Goal: Information Seeking & Learning: Compare options

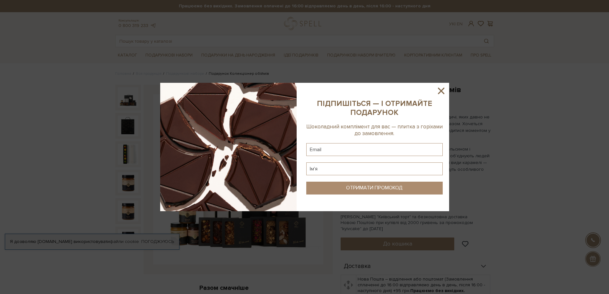
click at [444, 90] on icon at bounding box center [440, 90] width 11 height 11
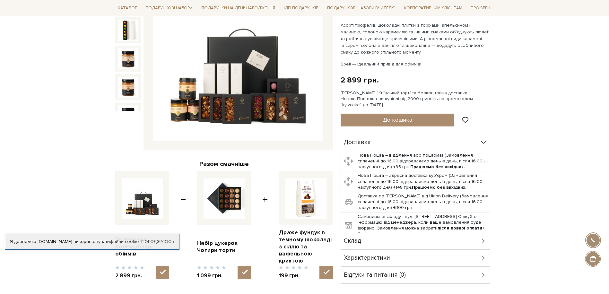
scroll to position [77, 0]
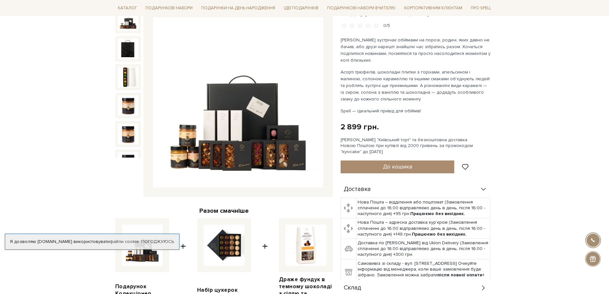
click at [264, 133] on img at bounding box center [238, 102] width 170 height 170
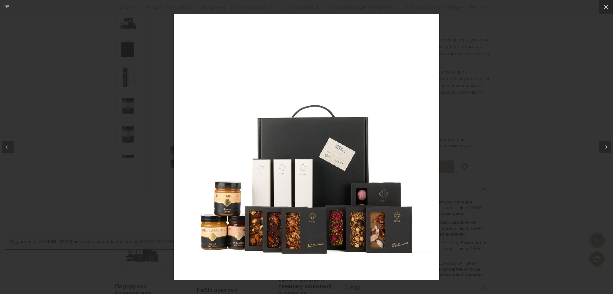
click at [279, 127] on img at bounding box center [307, 147] width 266 height 266
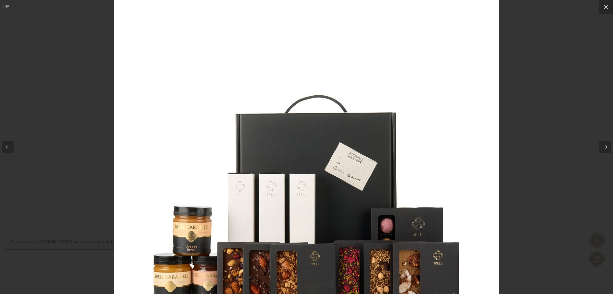
click at [85, 139] on div at bounding box center [306, 147] width 613 height 294
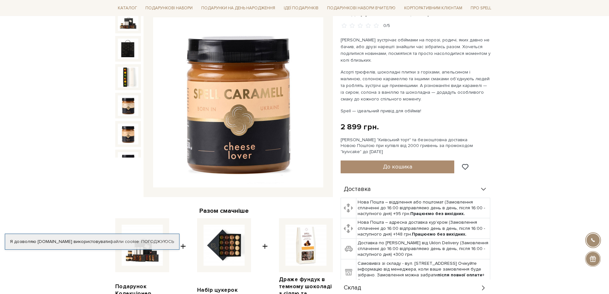
click at [255, 116] on img at bounding box center [238, 102] width 170 height 170
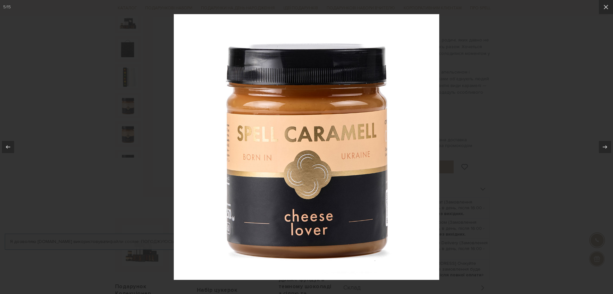
click at [255, 116] on img at bounding box center [307, 147] width 266 height 266
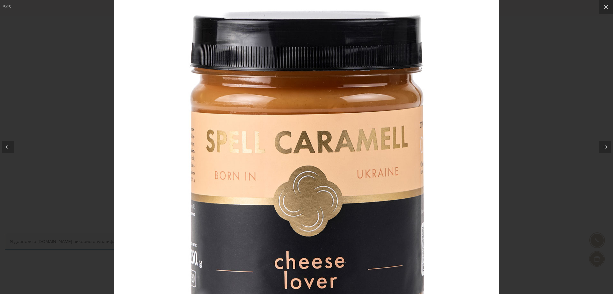
click at [255, 112] on img at bounding box center [306, 160] width 385 height 385
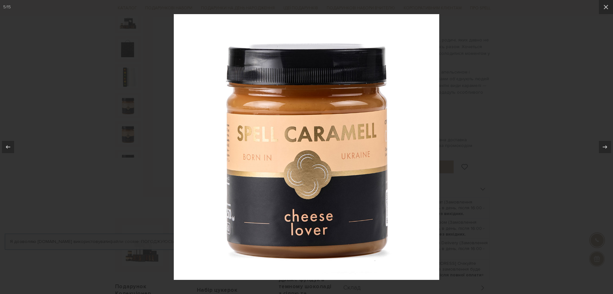
click at [114, 125] on div at bounding box center [306, 147] width 613 height 294
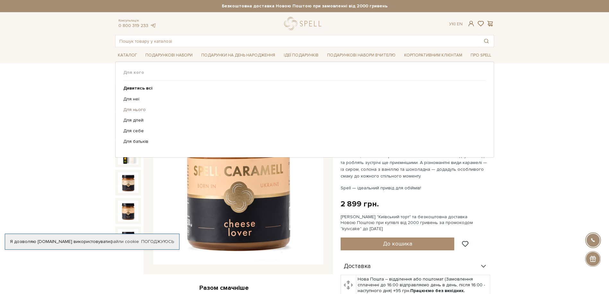
click at [143, 107] on link "Для нього" at bounding box center [302, 110] width 358 height 6
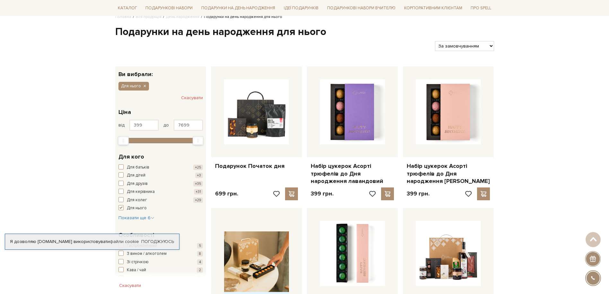
scroll to position [38, 0]
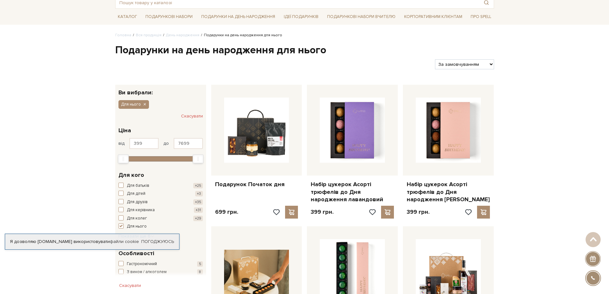
select select "https://spellchocolate.com/our-productions/den-narodzhennya/dla-nogo?sort=p.pri…"
click at [435, 59] on select "За замовчуванням За Ціною (зростання) За Ціною (зменшення) Новинки За популярні…" at bounding box center [464, 64] width 59 height 10
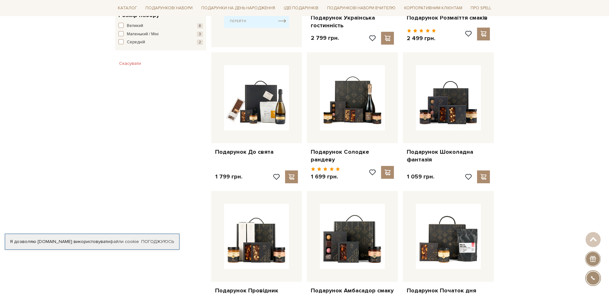
scroll to position [385, 0]
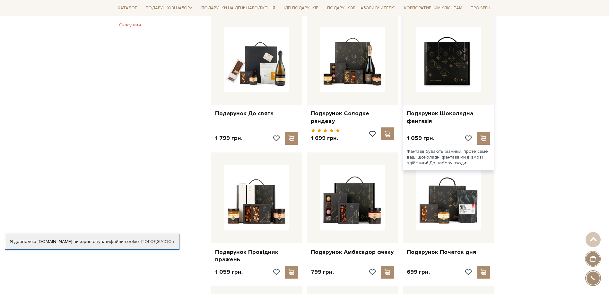
click at [440, 63] on img at bounding box center [447, 59] width 65 height 65
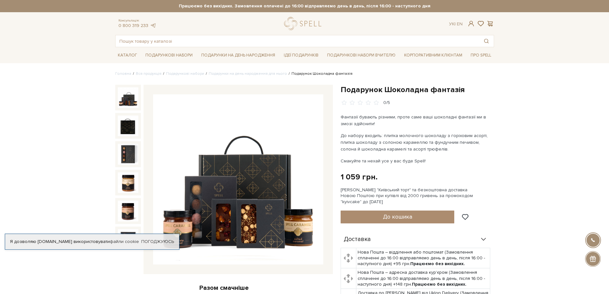
click at [213, 192] on img at bounding box center [238, 179] width 170 height 170
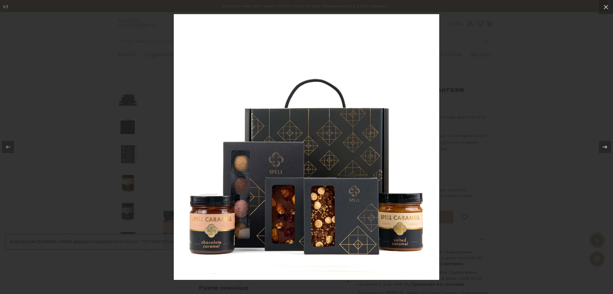
click at [76, 207] on div at bounding box center [306, 147] width 613 height 294
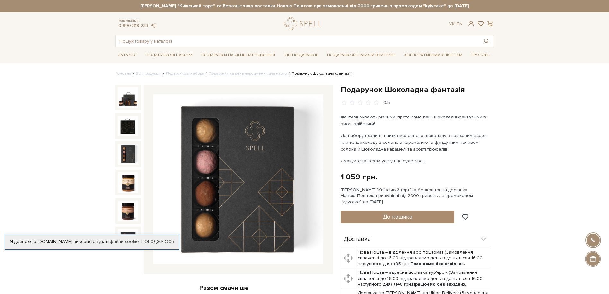
click at [132, 153] on img at bounding box center [128, 154] width 21 height 21
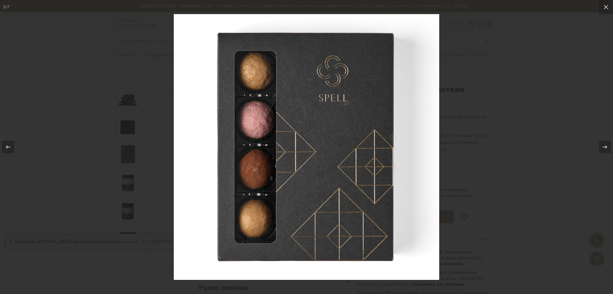
click at [131, 128] on div at bounding box center [306, 147] width 613 height 294
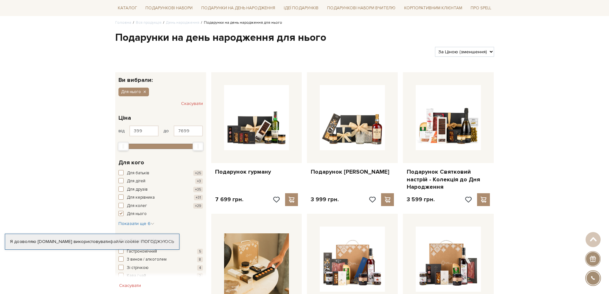
scroll to position [46, 0]
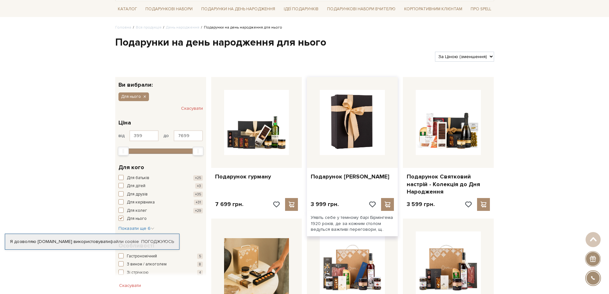
click at [350, 133] on img at bounding box center [352, 122] width 65 height 65
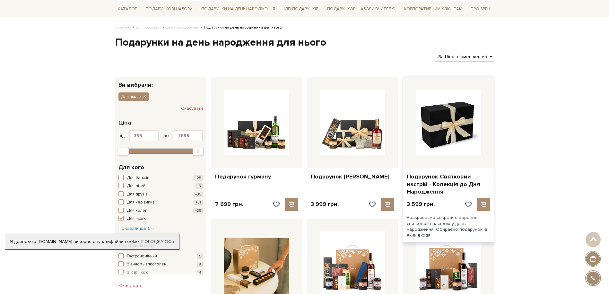
click at [463, 141] on img at bounding box center [447, 122] width 65 height 65
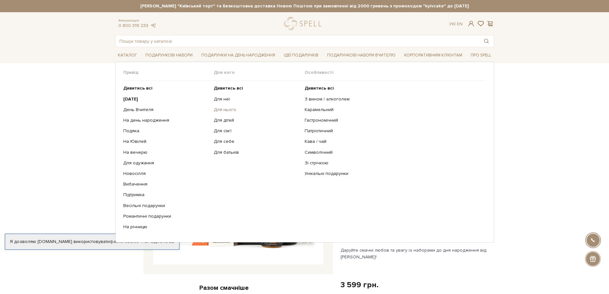
click at [230, 108] on link "Для нього" at bounding box center [257, 110] width 86 height 6
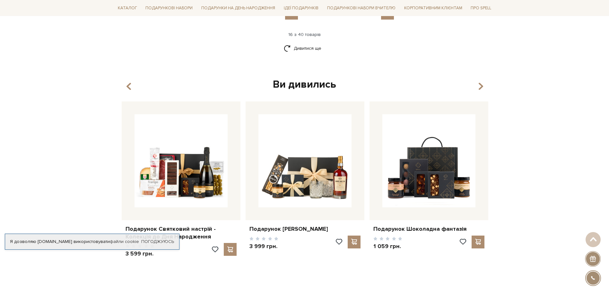
scroll to position [962, 0]
